Goal: Book appointment/travel/reservation

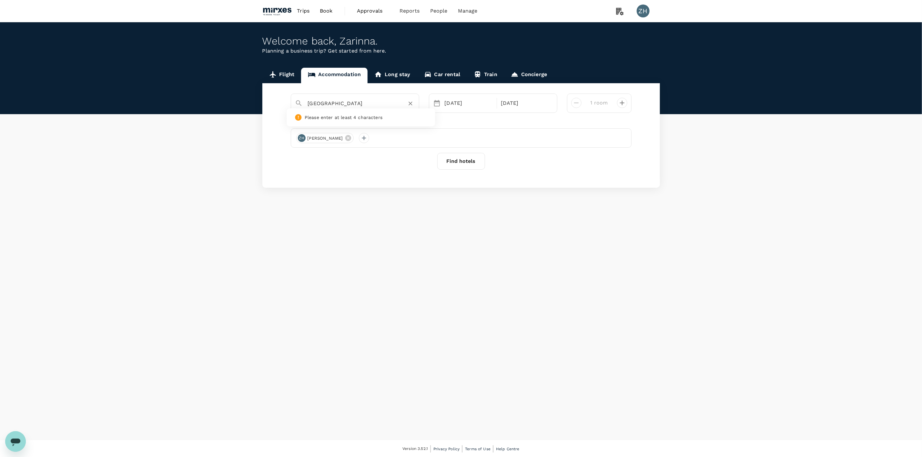
click at [340, 105] on input "[GEOGRAPHIC_DATA]" at bounding box center [352, 103] width 89 height 10
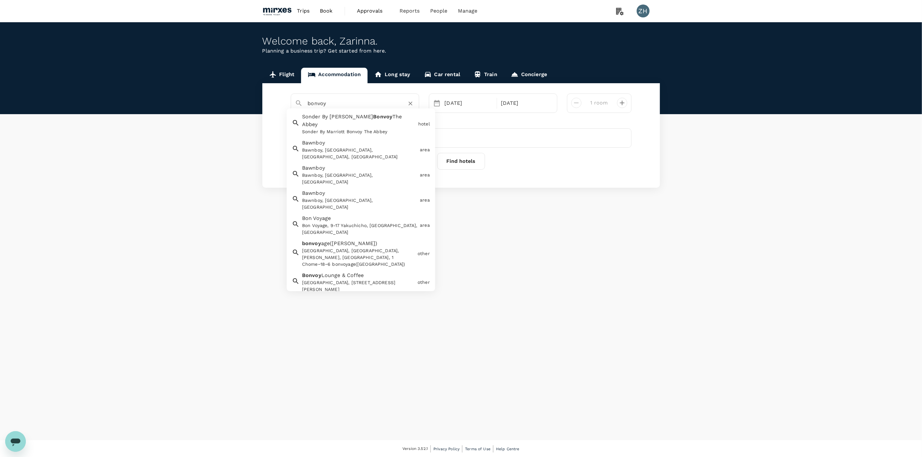
drag, startPoint x: 296, startPoint y: 102, endPoint x: 202, endPoint y: 99, distance: 93.3
click at [269, 101] on div "bonvoy Sonder By Marriott Bonvoy The [PERSON_NAME] By Marriott [GEOGRAPHIC_DATA…" at bounding box center [461, 135] width 398 height 105
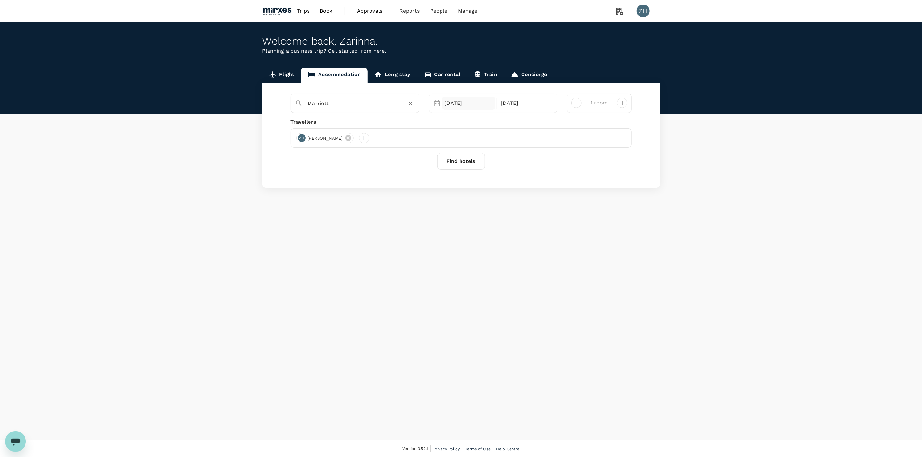
type input "Marriott"
click at [476, 105] on div "[DATE]" at bounding box center [469, 103] width 54 height 13
click at [488, 184] on div "25" at bounding box center [491, 184] width 12 height 12
click at [510, 186] on div "27" at bounding box center [516, 184] width 12 height 12
click at [466, 167] on button "Find hotels" at bounding box center [461, 161] width 48 height 17
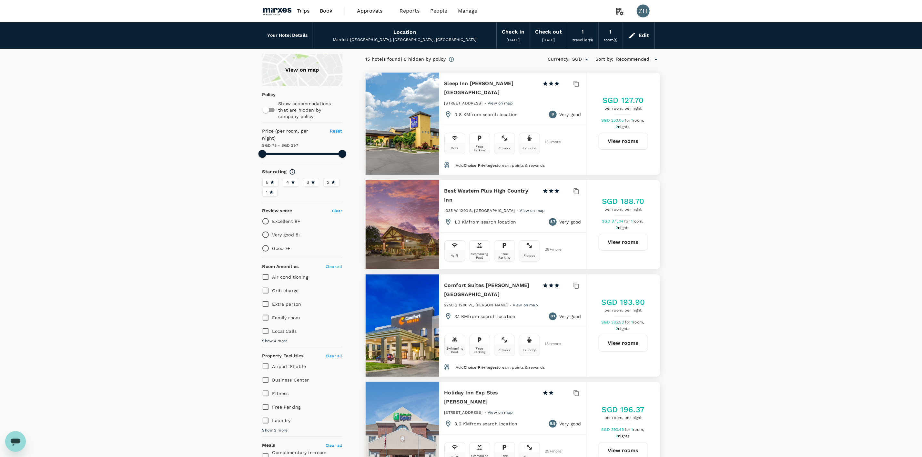
click at [308, 68] on div "View on map" at bounding box center [302, 70] width 80 height 32
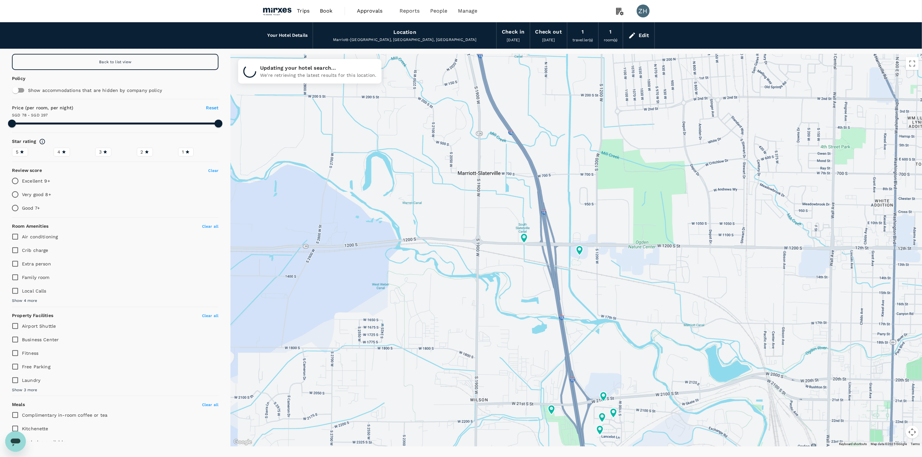
type input "296.9"
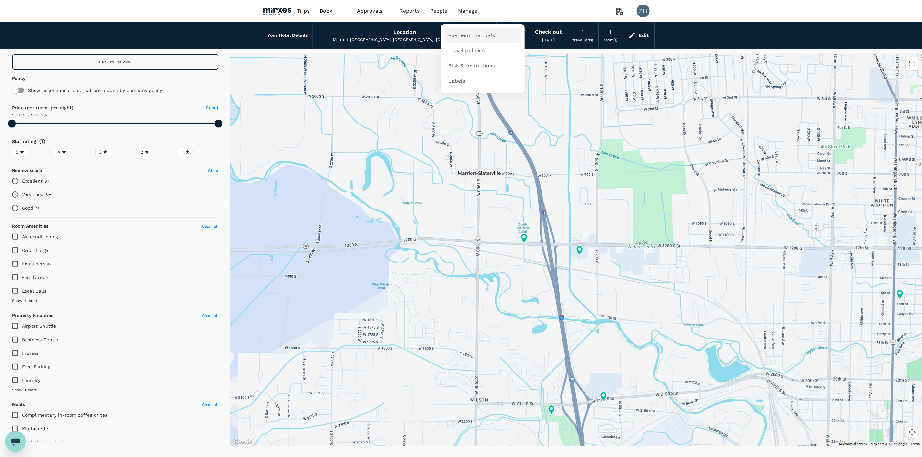
click at [468, 32] on span "Payment methods" at bounding box center [472, 35] width 46 height 7
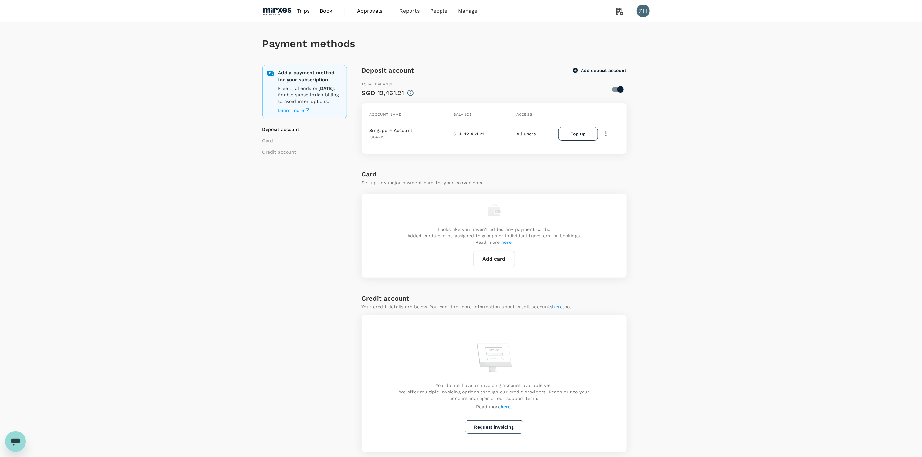
click at [378, 15] on span "Approvals 0" at bounding box center [373, 11] width 32 height 10
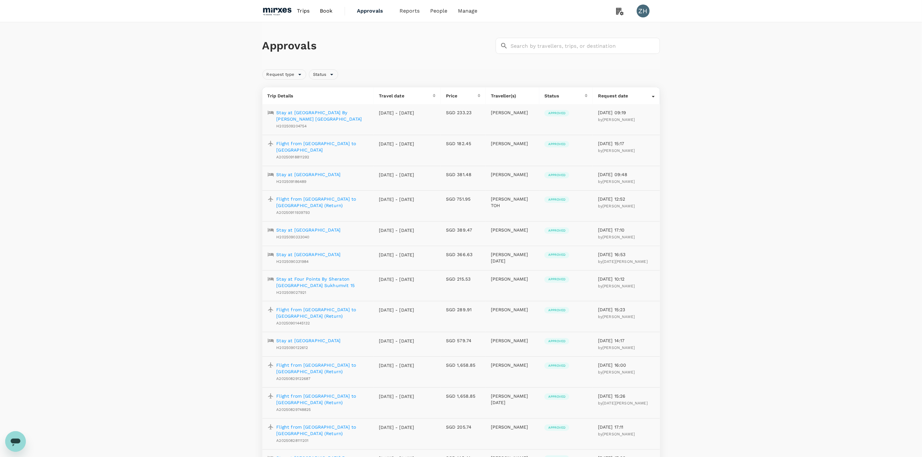
click at [808, 146] on div "Approvals ​ ​ Request type Status Trip Details Travel date Price Traveller(s) S…" at bounding box center [461, 265] width 922 height 487
drag, startPoint x: 286, startPoint y: 11, endPoint x: 287, endPoint y: 14, distance: 3.4
click at [286, 11] on img at bounding box center [277, 11] width 30 height 14
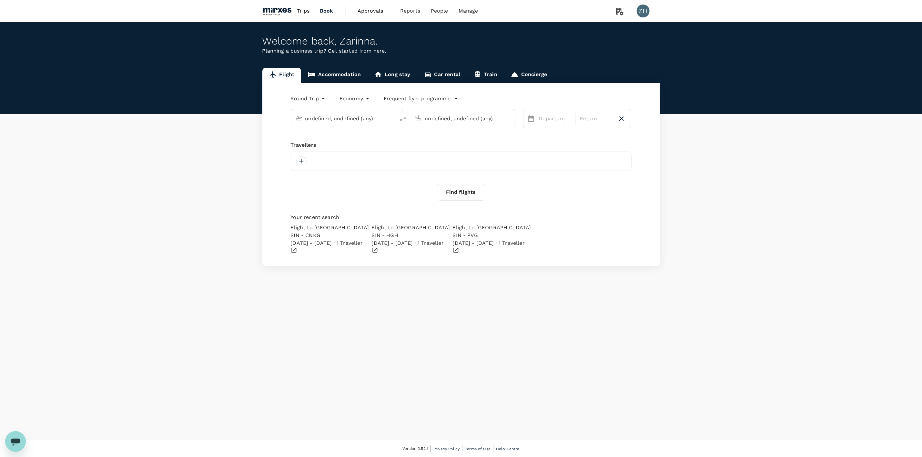
type input "Singapore Changi (SIN)"
type input "Suvarnabhumi Intl (BKK)"
click at [348, 77] on link "Accommodation" at bounding box center [334, 75] width 66 height 15
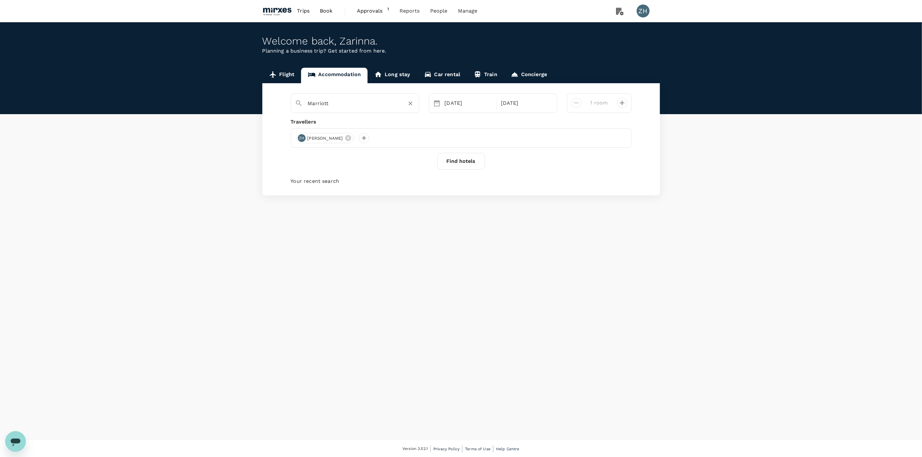
type input "Marriott-[GEOGRAPHIC_DATA]"
click at [412, 103] on icon "Clear" at bounding box center [410, 103] width 6 height 6
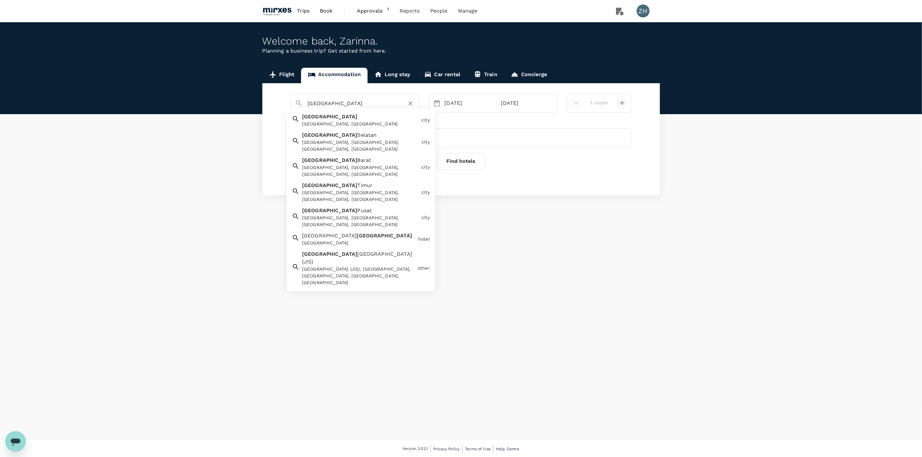
click at [379, 119] on div "Jakarta [GEOGRAPHIC_DATA], [GEOGRAPHIC_DATA]" at bounding box center [359, 118] width 119 height 17
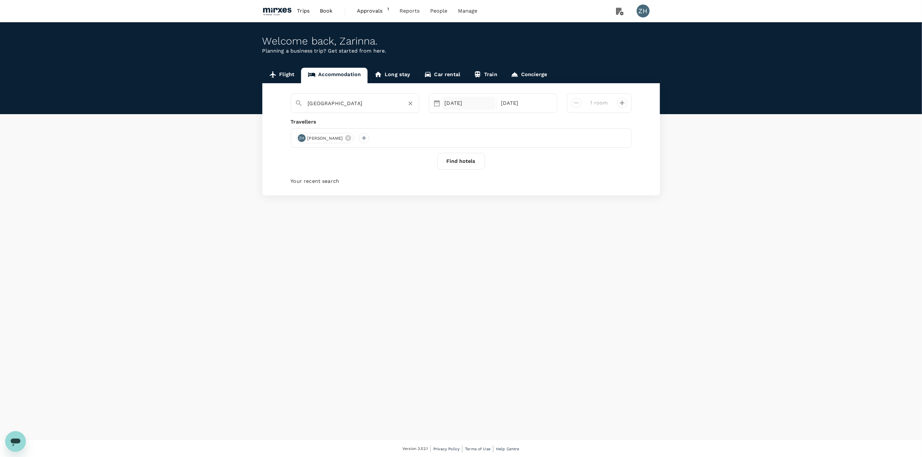
type input "[GEOGRAPHIC_DATA]"
click at [474, 101] on div "[DATE]" at bounding box center [469, 103] width 54 height 13
click at [572, 160] on div "8" at bounding box center [569, 159] width 12 height 12
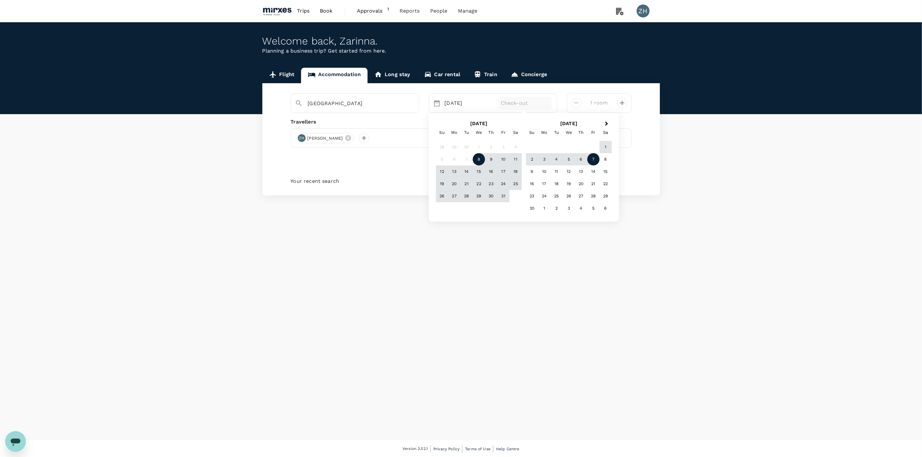
click at [595, 161] on div "7" at bounding box center [593, 159] width 12 height 12
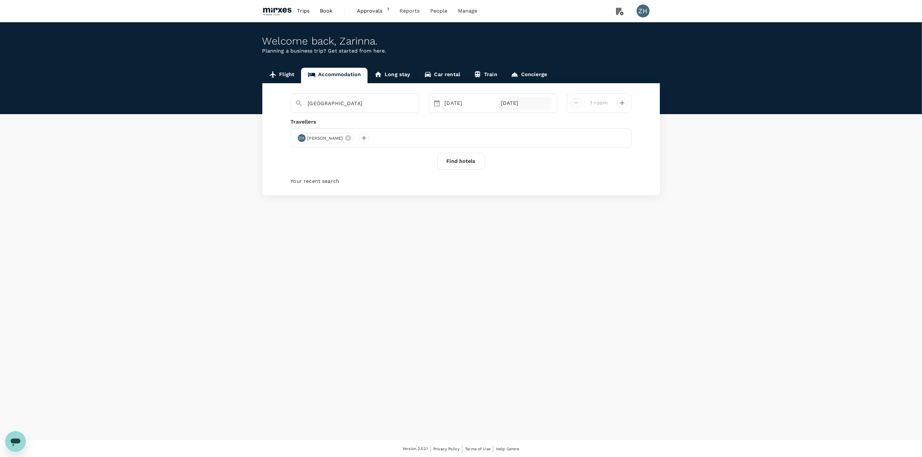
click at [518, 106] on div "[DATE]" at bounding box center [525, 103] width 54 height 13
click at [463, 101] on div "[DATE]" at bounding box center [469, 103] width 54 height 13
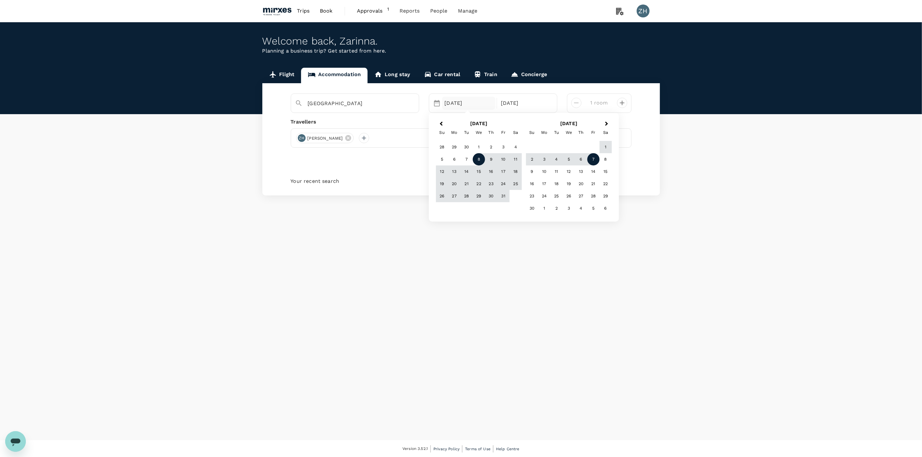
click at [480, 155] on div "8" at bounding box center [479, 159] width 12 height 12
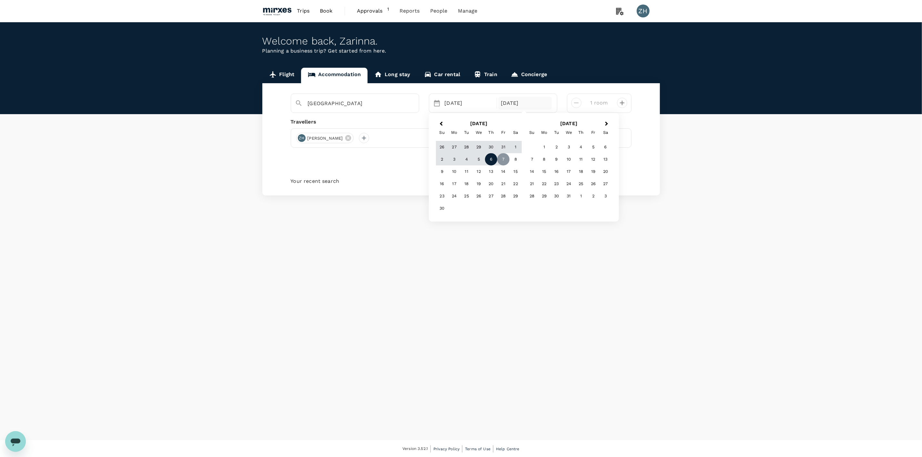
click at [492, 159] on div "6" at bounding box center [491, 159] width 12 height 12
click at [474, 102] on div "[DATE]" at bounding box center [469, 103] width 54 height 13
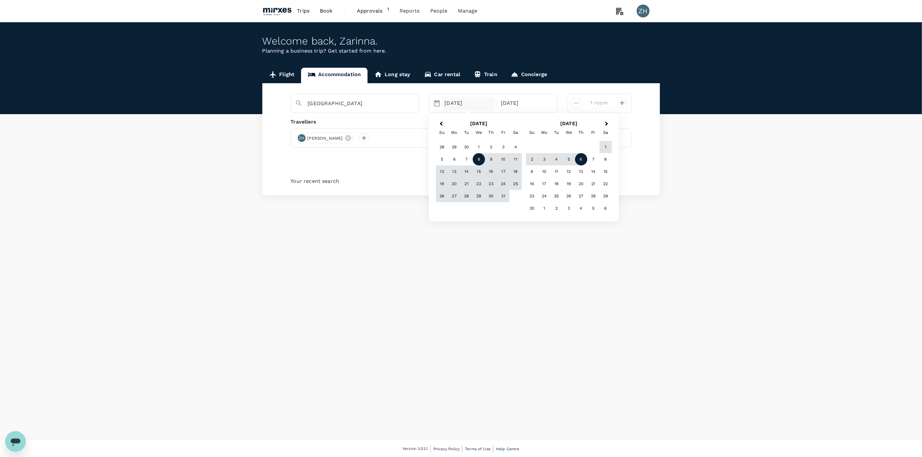
click at [479, 160] on div "8" at bounding box center [479, 159] width 12 height 12
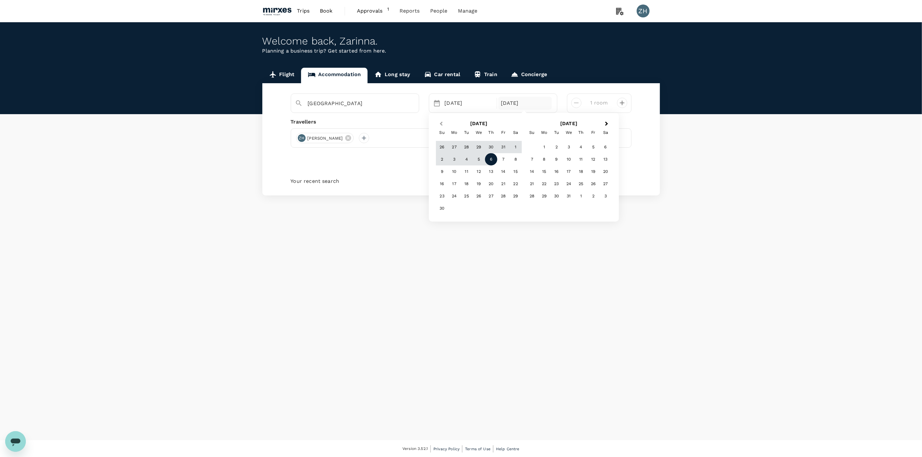
click at [443, 121] on button "Previous Month" at bounding box center [440, 124] width 10 height 10
click at [499, 172] on div "17" at bounding box center [503, 172] width 12 height 12
click at [467, 161] on button "Find hotels" at bounding box center [461, 161] width 48 height 17
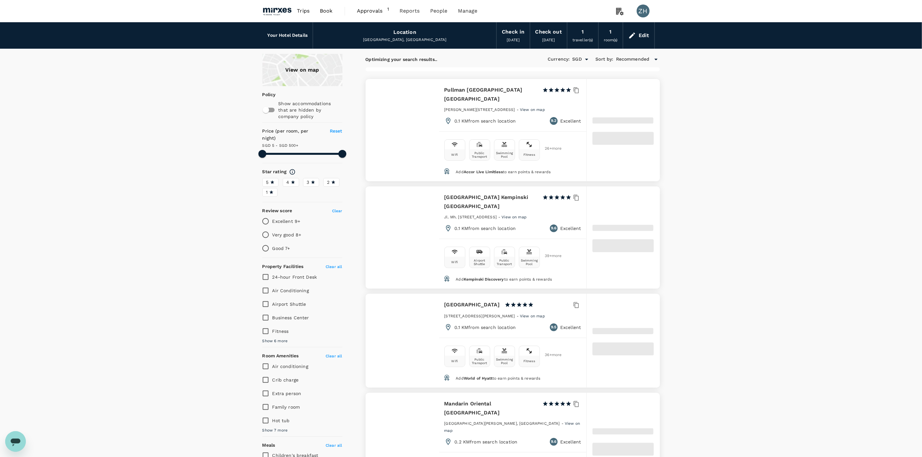
click at [288, 179] on span "4" at bounding box center [288, 182] width 3 height 7
click at [0, 0] on input "4" at bounding box center [0, 0] width 0 height 0
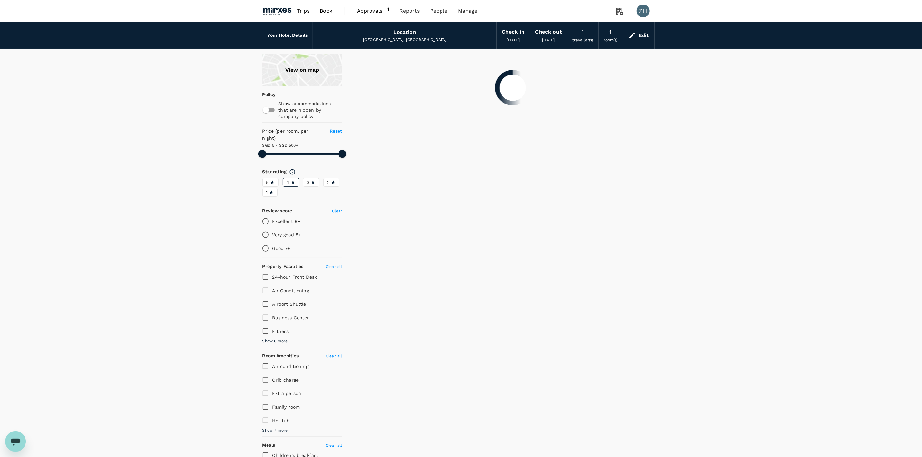
click at [273, 180] on icon at bounding box center [272, 182] width 4 height 4
click at [0, 0] on input "5" at bounding box center [0, 0] width 0 height 0
type input "499.4"
click at [271, 110] on input "checkbox" at bounding box center [266, 110] width 37 height 12
checkbox input "true"
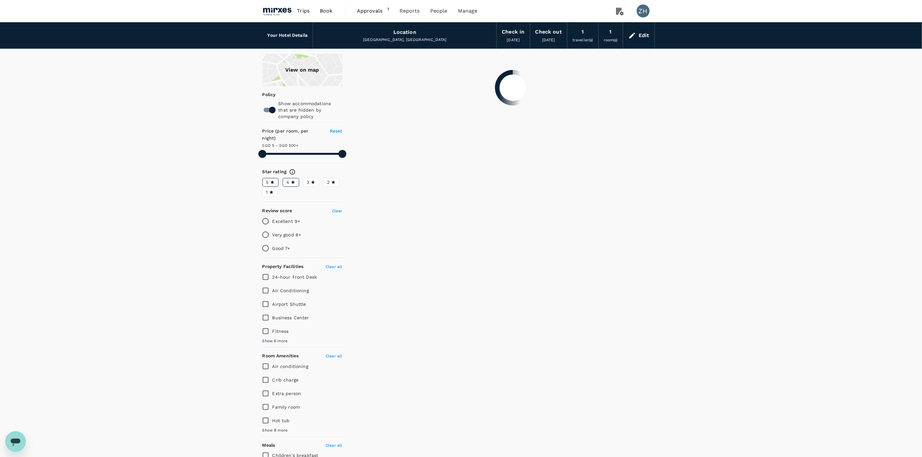
click at [308, 73] on div "View on map" at bounding box center [302, 70] width 80 height 32
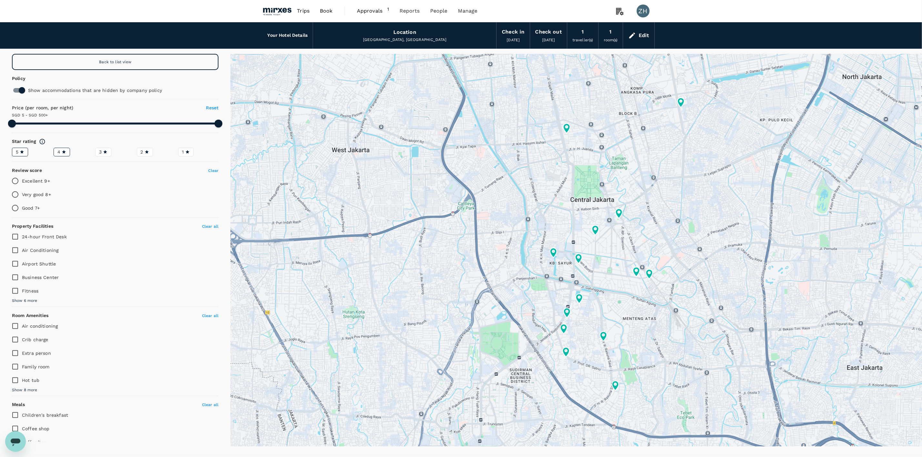
type input "499.4"
click at [18, 86] on input "checkbox" at bounding box center [22, 90] width 37 height 12
checkbox input "false"
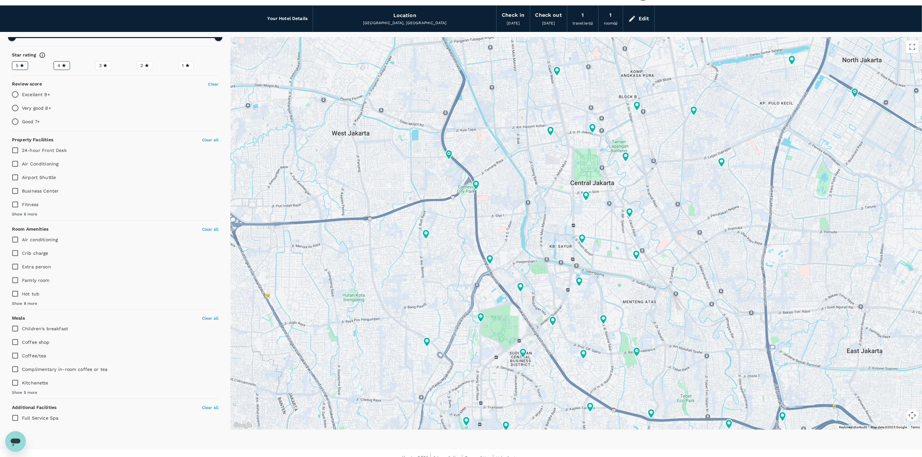
scroll to position [26, 0]
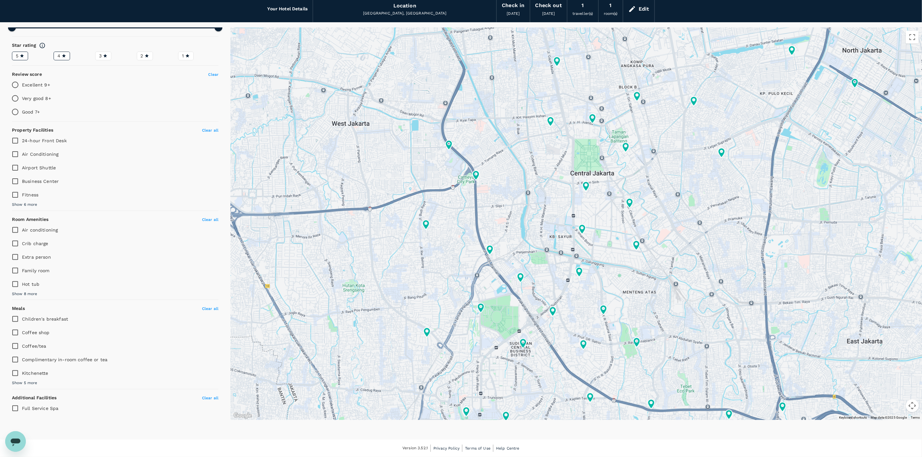
click at [31, 205] on span "Show 6 more" at bounding box center [24, 205] width 25 height 6
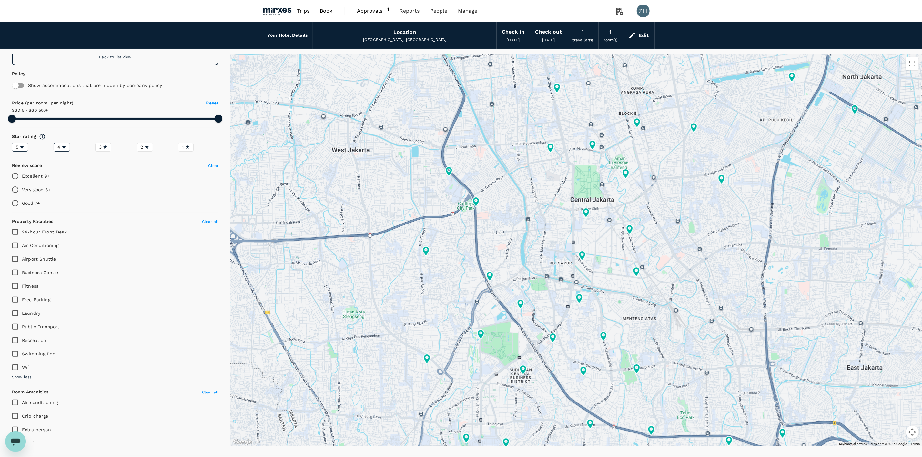
scroll to position [0, 0]
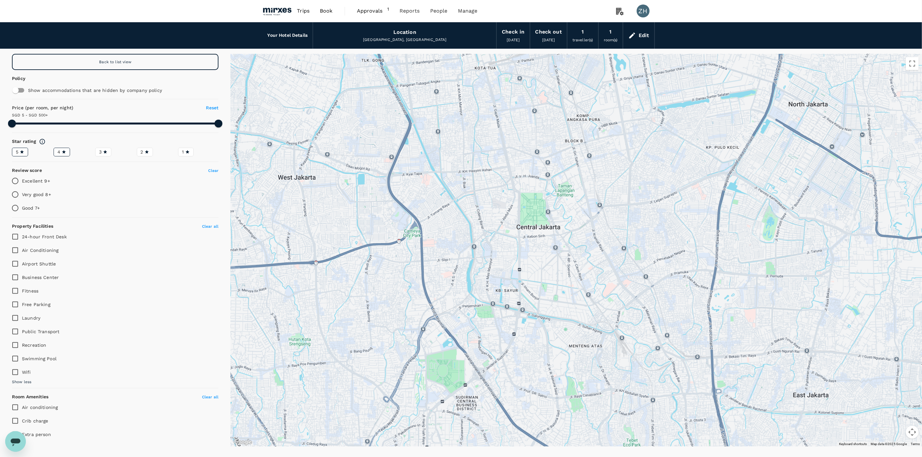
drag, startPoint x: 691, startPoint y: 224, endPoint x: 635, endPoint y: 252, distance: 62.8
click at [635, 252] on div at bounding box center [576, 250] width 692 height 393
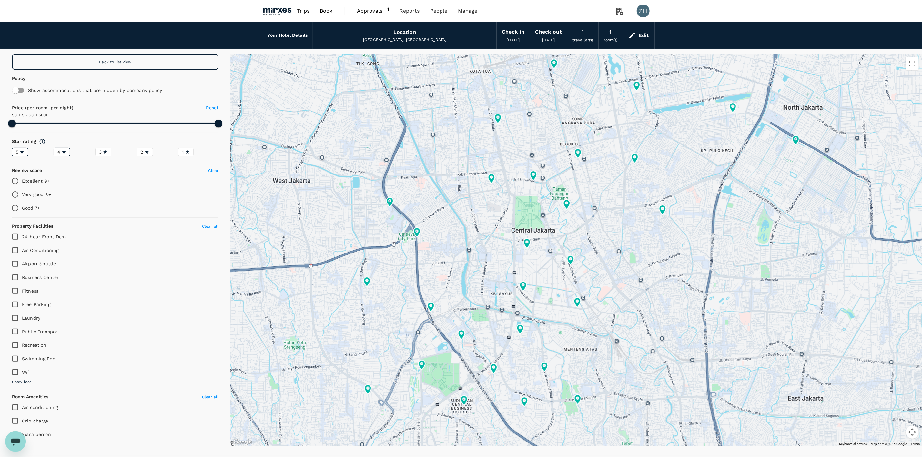
type input "499.4"
click at [363, 5] on link "Approvals 1" at bounding box center [373, 11] width 43 height 22
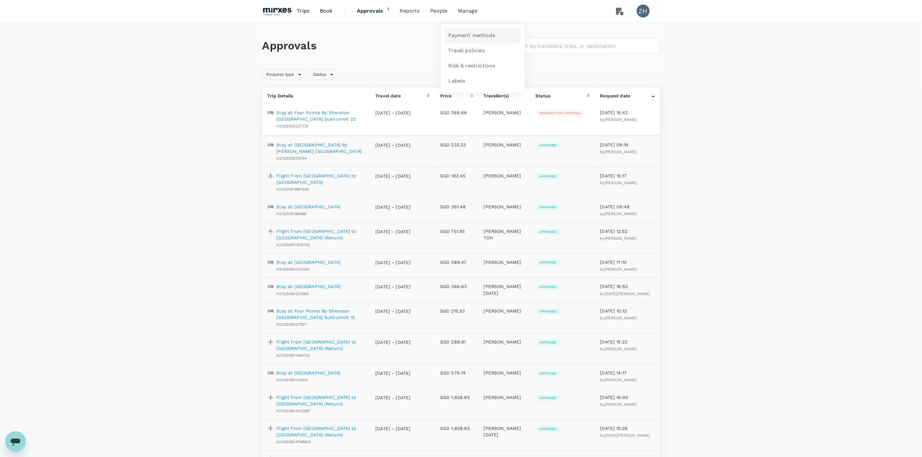
click at [461, 33] on span "Payment methods" at bounding box center [472, 35] width 46 height 7
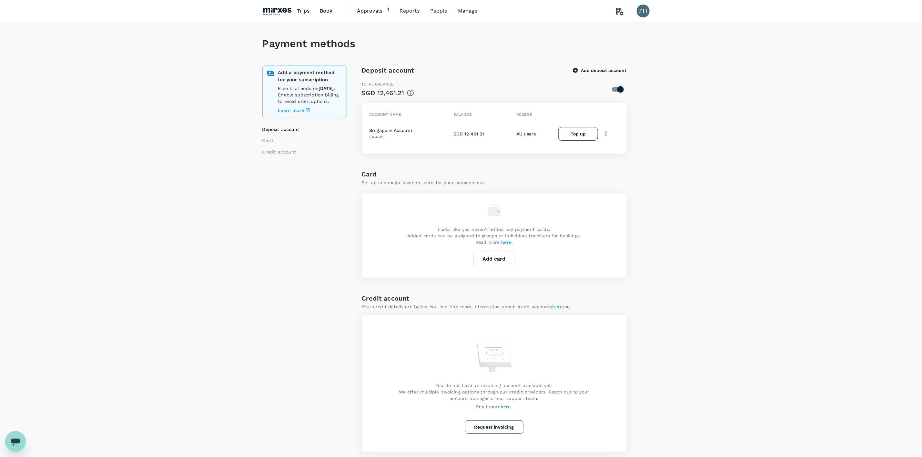
click at [377, 15] on span "Approvals 1" at bounding box center [373, 11] width 32 height 10
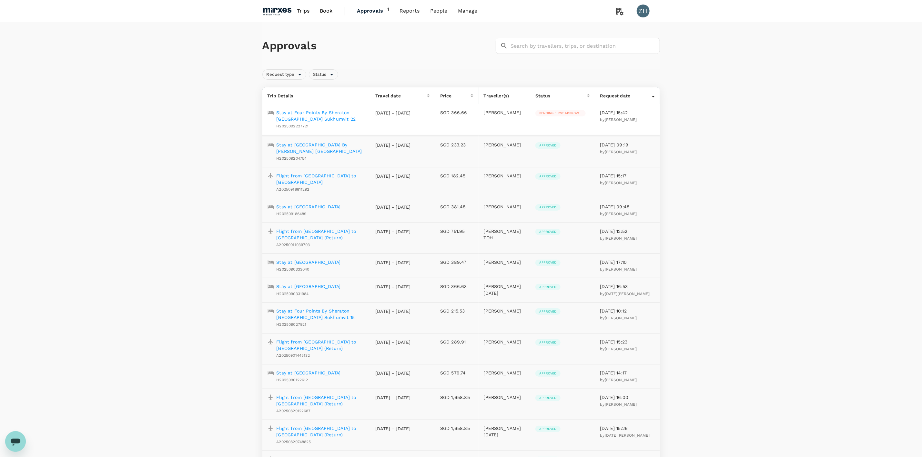
click at [320, 119] on p "Stay at Four Points By Sheraton [GEOGRAPHIC_DATA] Sukhumvit 22" at bounding box center [321, 115] width 89 height 13
click at [327, 170] on div "Flight from [GEOGRAPHIC_DATA] to [GEOGRAPHIC_DATA] A20250918811292" at bounding box center [319, 181] width 91 height 23
click at [316, 149] on div "Stay at [GEOGRAPHIC_DATA] By [PERSON_NAME][GEOGRAPHIC_DATA]" at bounding box center [319, 150] width 91 height 23
click at [366, 11] on span "Approvals" at bounding box center [372, 11] width 31 height 8
click at [310, 144] on p "Stay at [GEOGRAPHIC_DATA] By [PERSON_NAME] [GEOGRAPHIC_DATA]" at bounding box center [321, 148] width 89 height 13
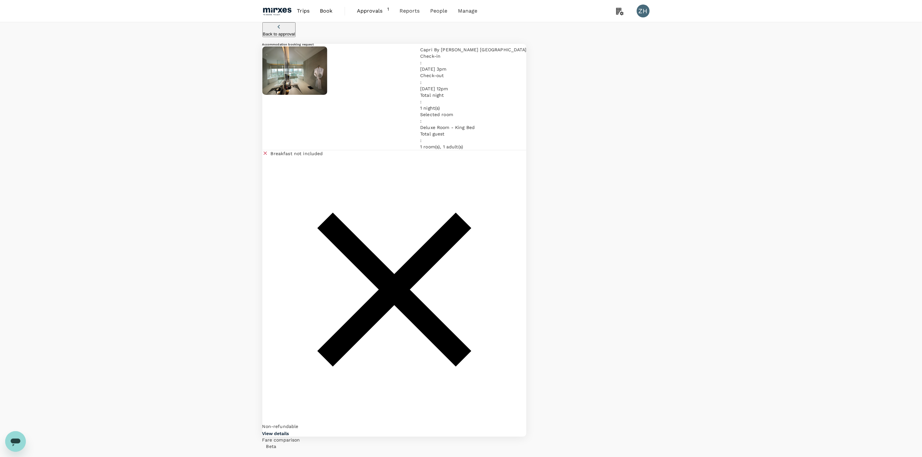
click at [365, 10] on span "Approvals" at bounding box center [372, 11] width 31 height 8
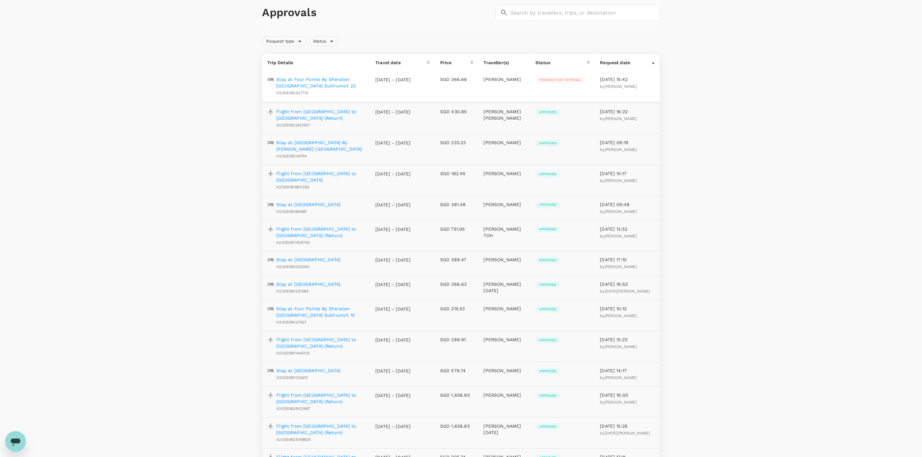
scroll to position [48, 0]
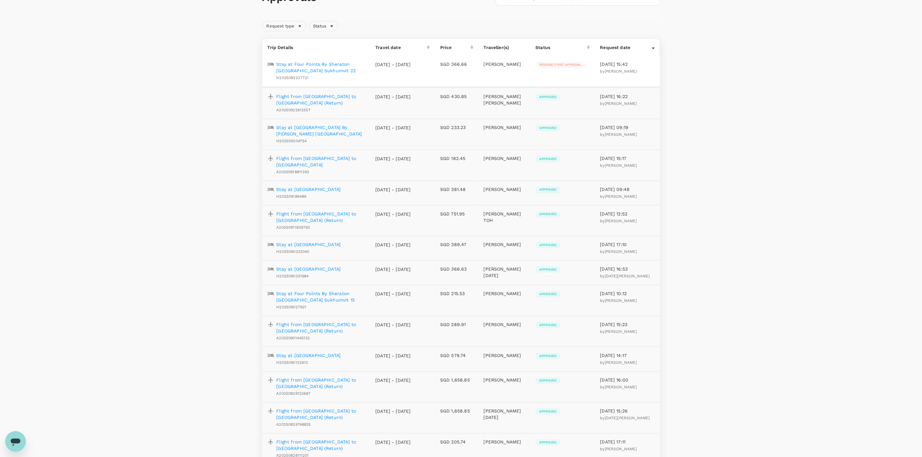
click at [326, 100] on p "Flight from [GEOGRAPHIC_DATA] to [GEOGRAPHIC_DATA] (Return)" at bounding box center [321, 99] width 89 height 13
